Goal: Transaction & Acquisition: Purchase product/service

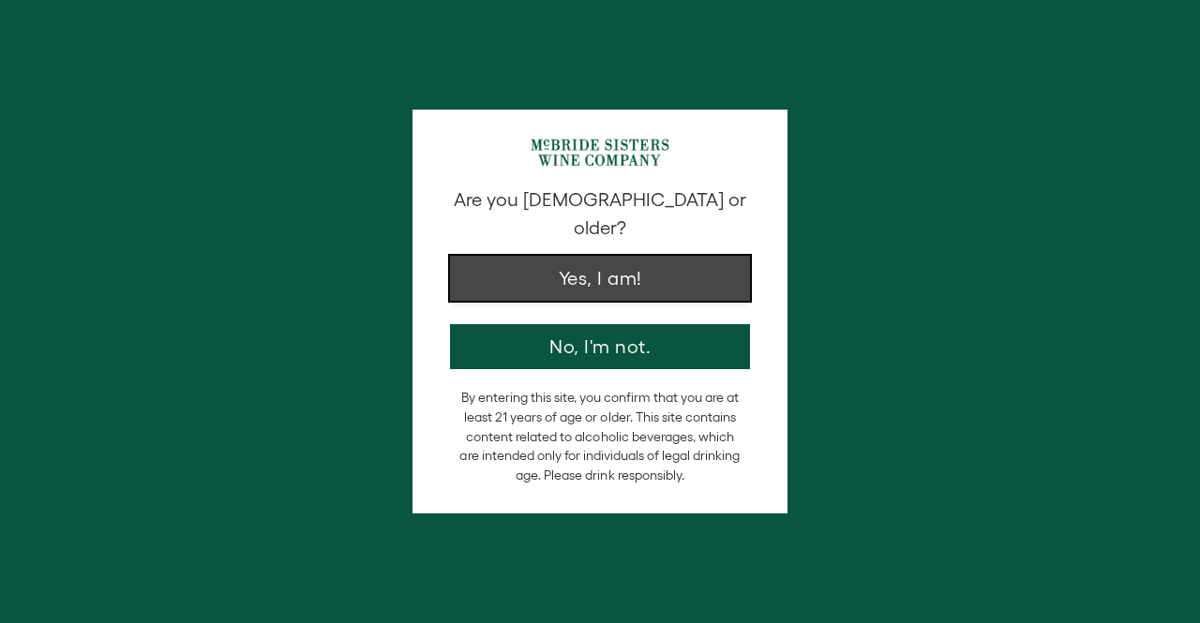
click at [596, 258] on button "Yes, I am!" at bounding box center [600, 278] width 300 height 45
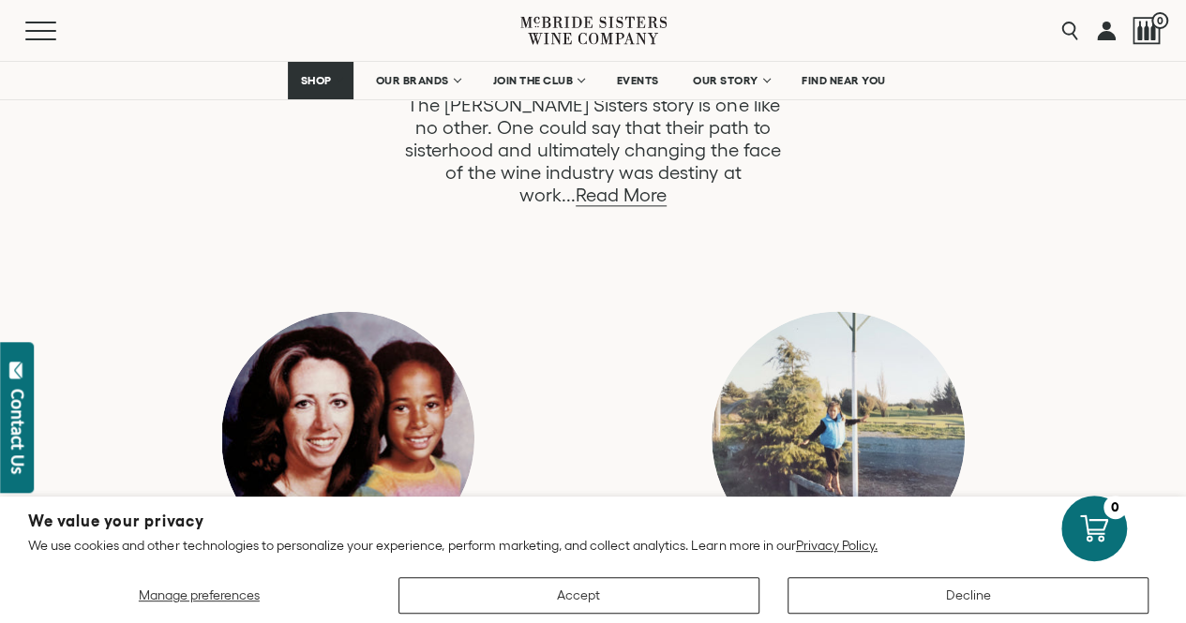
scroll to position [1106, 0]
click at [666, 184] on link "Read More" at bounding box center [620, 195] width 91 height 22
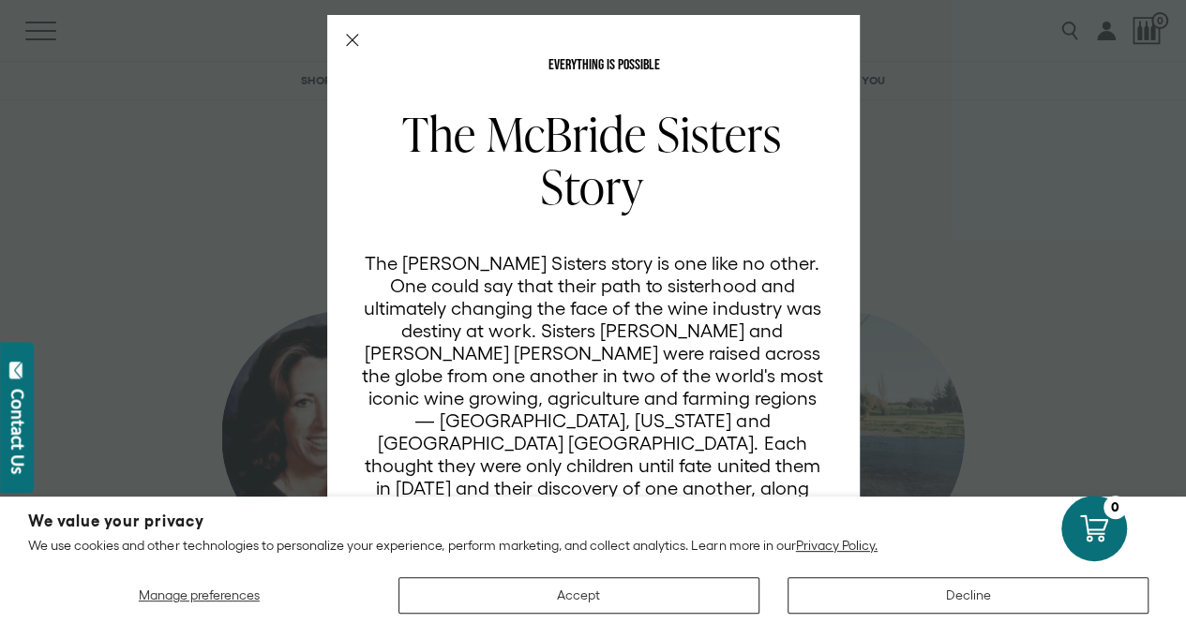
scroll to position [67, 0]
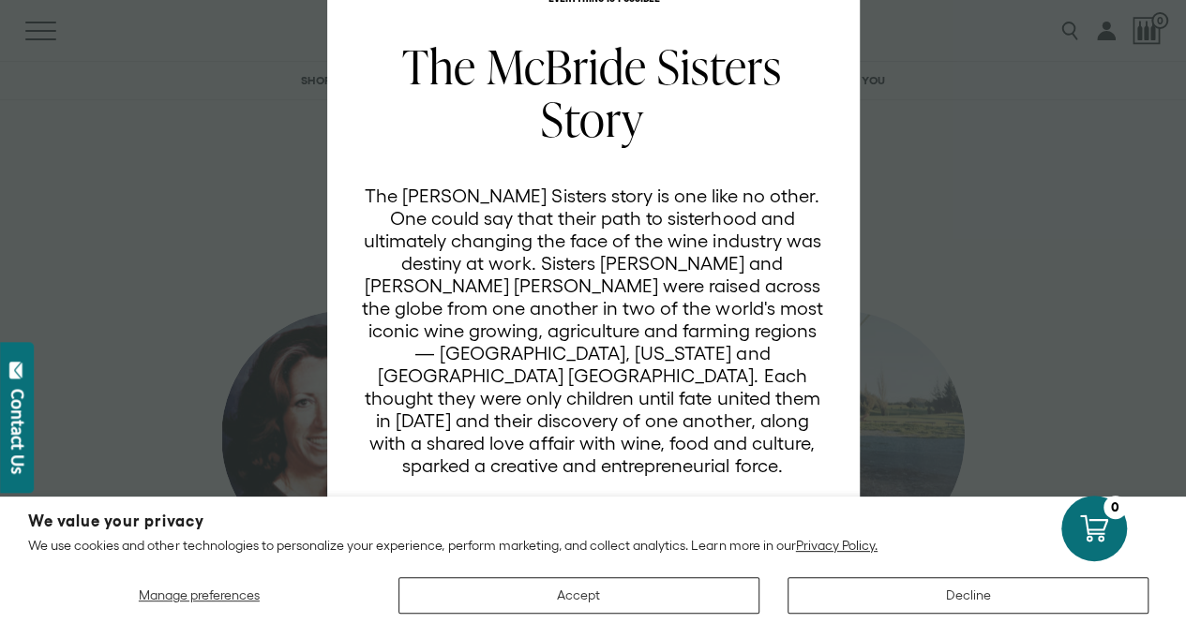
click at [216, 93] on div "EVERYTHING IS POSSIBLE The McBride Sisters Story The McBride Sisters story is o…" at bounding box center [593, 311] width 1186 height 623
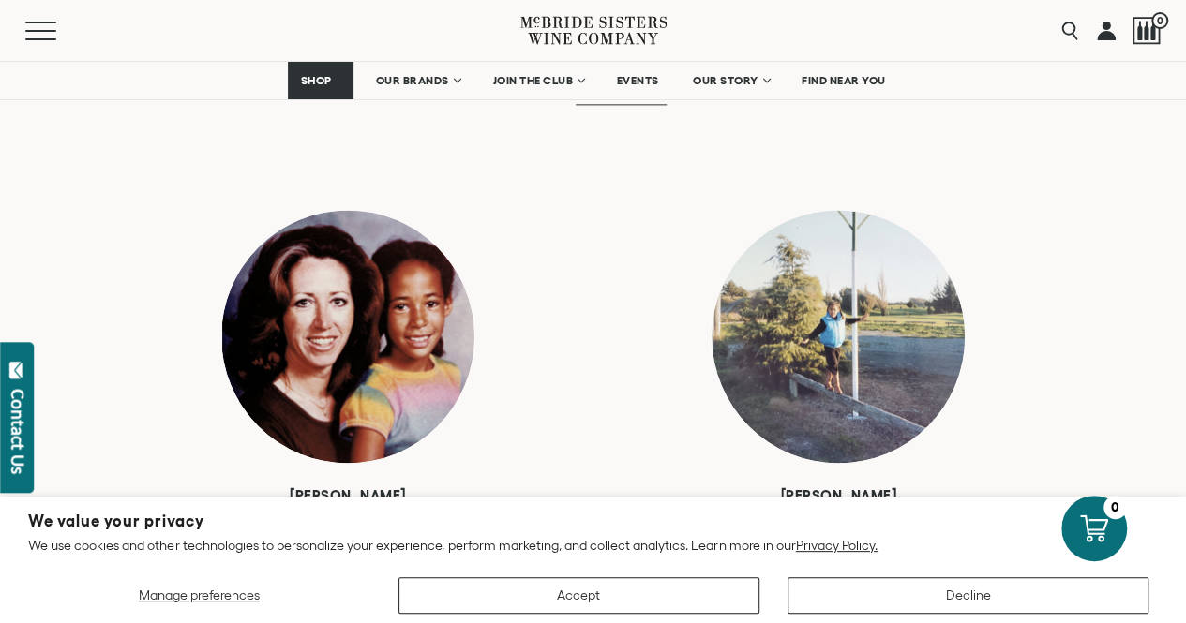
scroll to position [1205, 0]
click at [862, 325] on div at bounding box center [837, 337] width 253 height 253
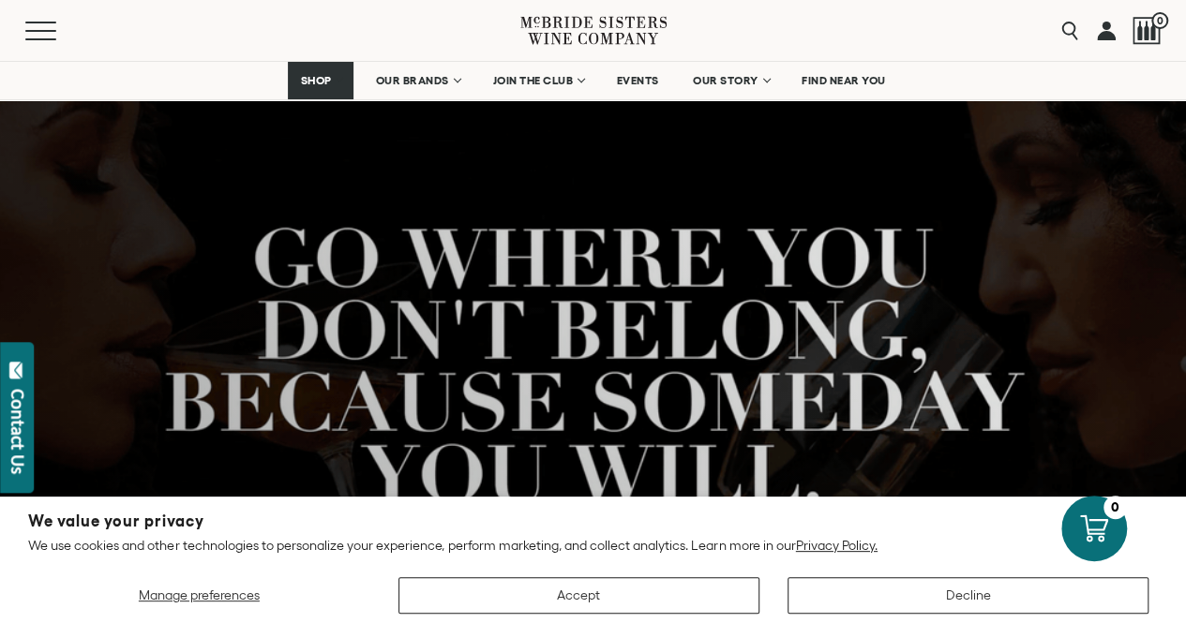
scroll to position [0, 0]
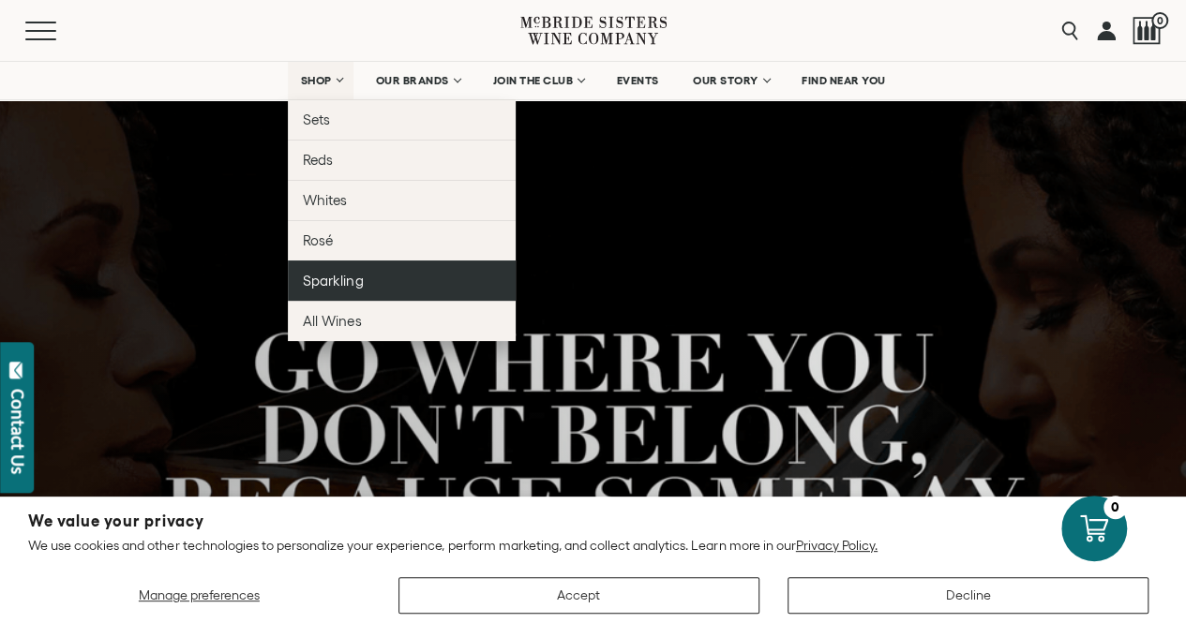
click at [367, 280] on link "Sparkling" at bounding box center [402, 281] width 228 height 40
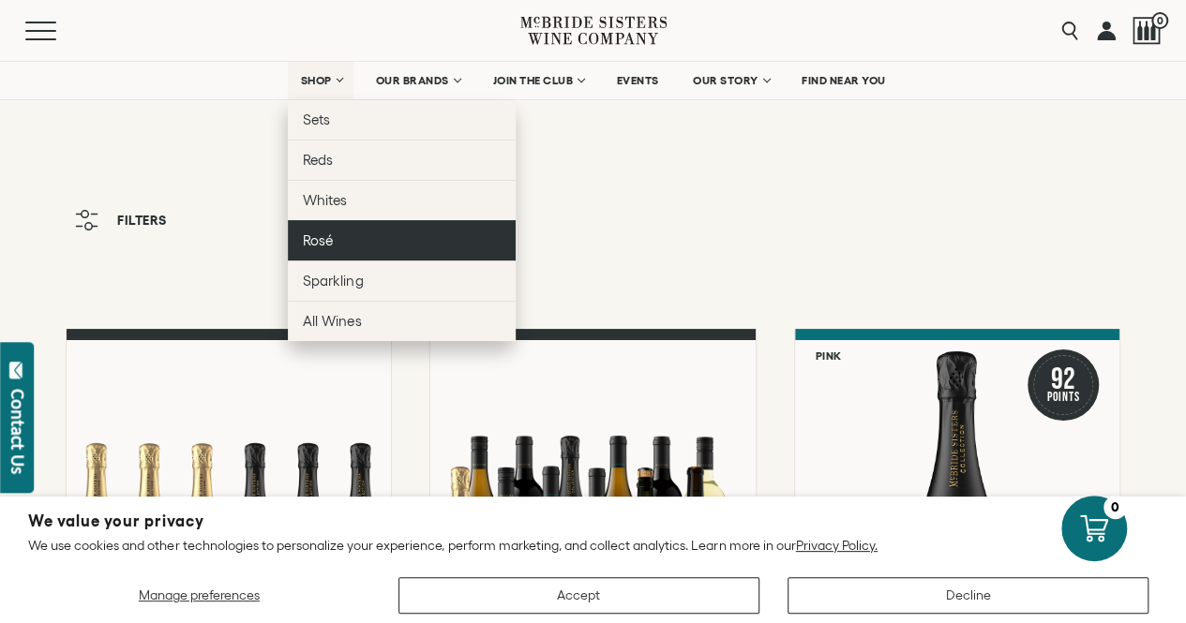
click at [341, 241] on link "Rosé" at bounding box center [402, 240] width 228 height 40
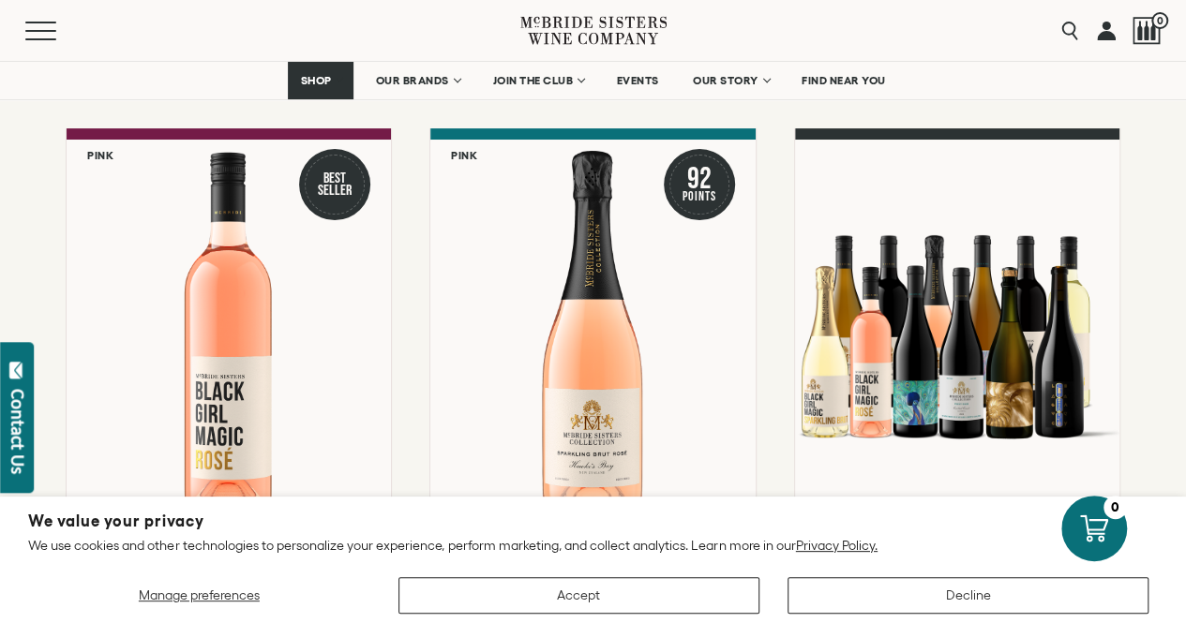
scroll to position [201, 0]
